Goal: Information Seeking & Learning: Compare options

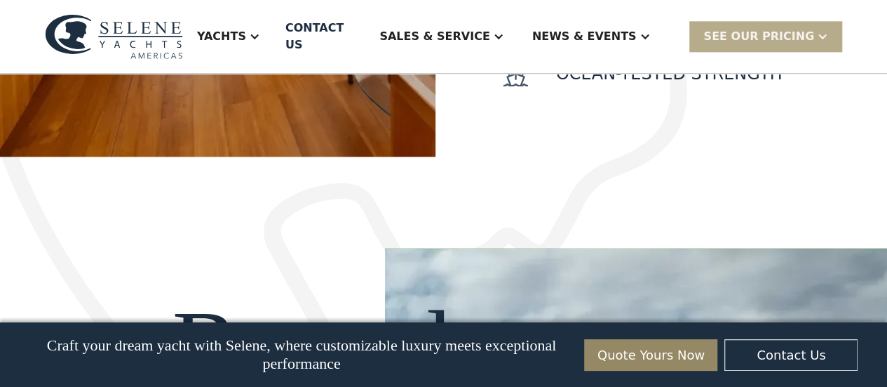
scroll to position [923, 0]
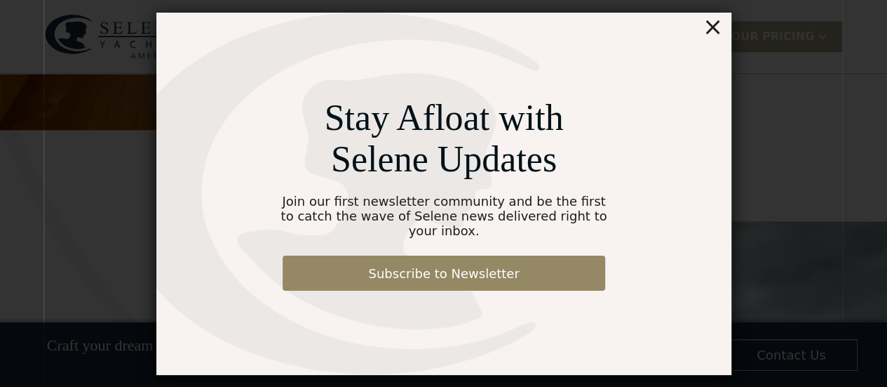
click at [712, 34] on div "×" at bounding box center [712, 27] width 20 height 28
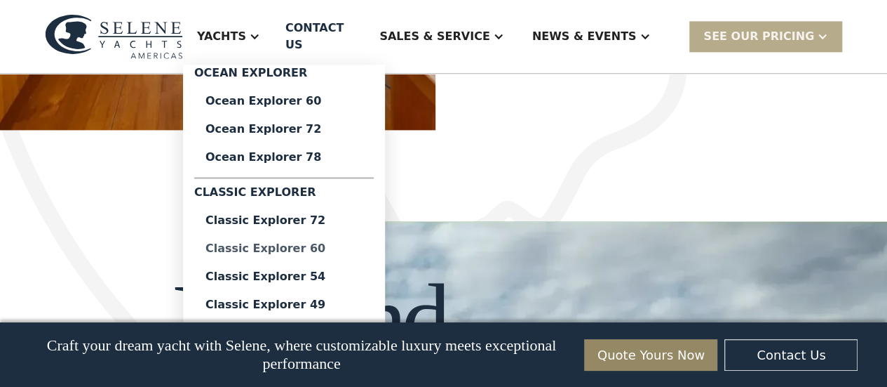
click at [302, 246] on div "Classic Explorer 60" at bounding box center [284, 248] width 157 height 11
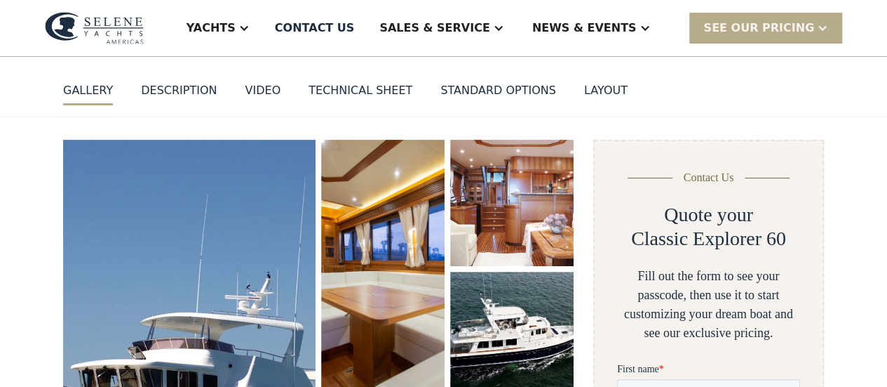
scroll to position [112, 0]
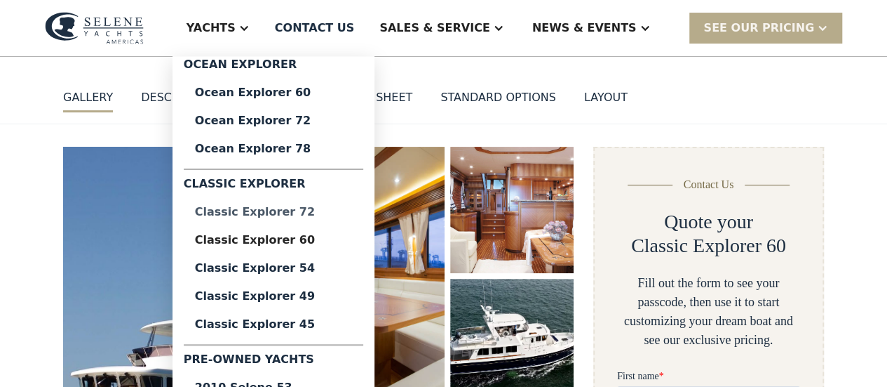
click at [288, 211] on div "Classic Explorer 72" at bounding box center [273, 211] width 157 height 11
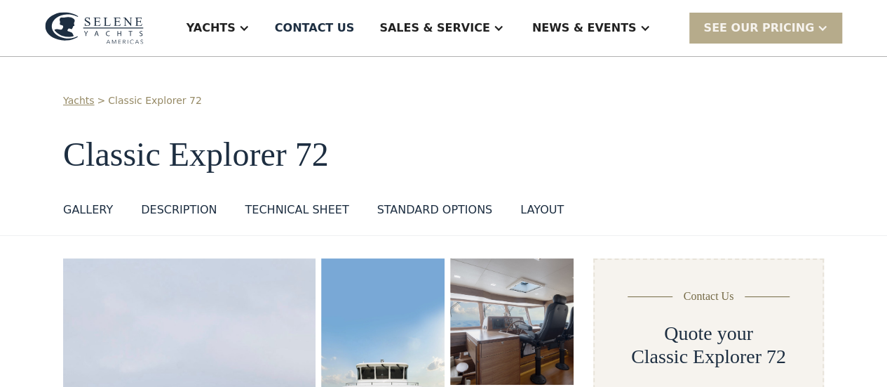
click at [267, 208] on div "Technical sheet" at bounding box center [297, 209] width 104 height 17
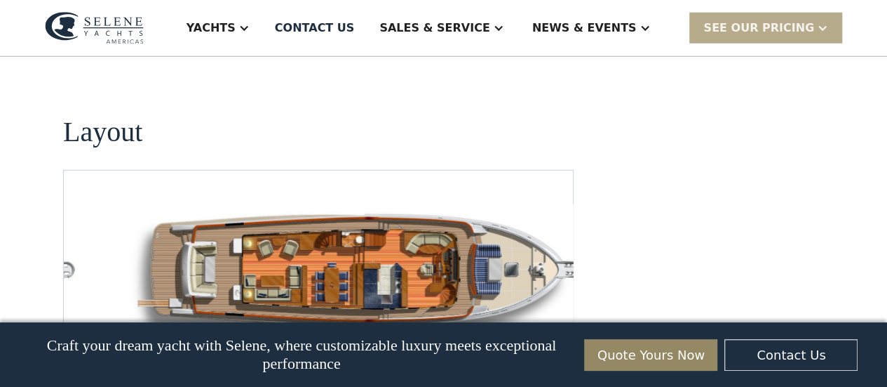
scroll to position [1909, 0]
